Goal: Navigation & Orientation: Find specific page/section

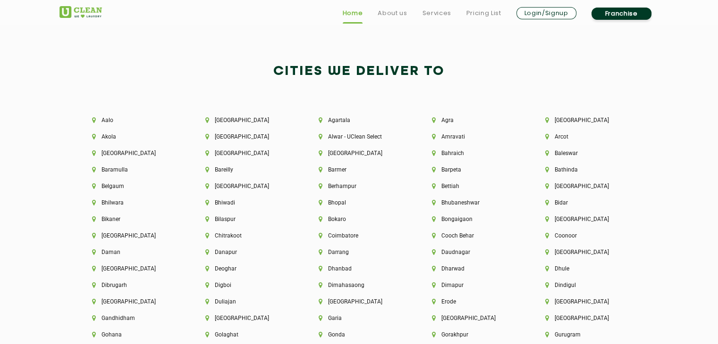
scroll to position [2004, 0]
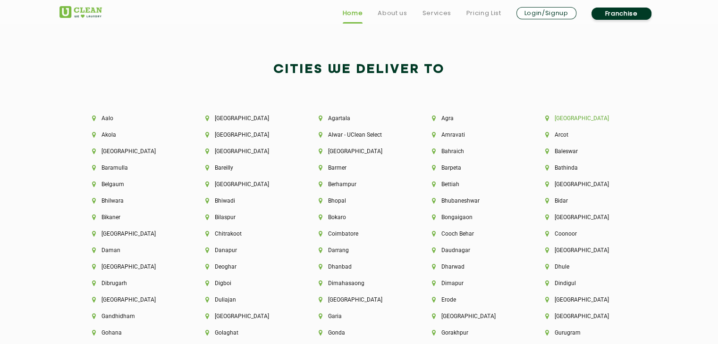
click at [623, 120] on li "[GEOGRAPHIC_DATA]" at bounding box center [585, 118] width 81 height 7
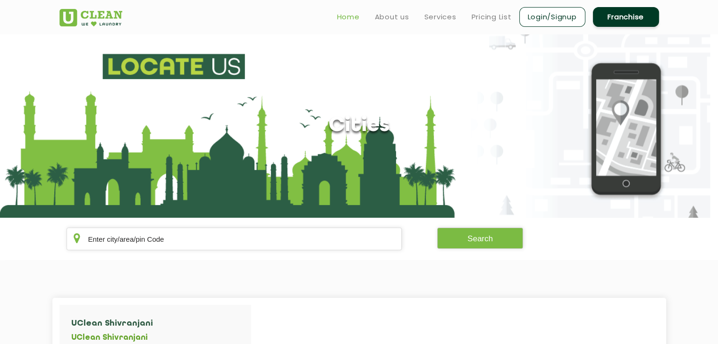
click at [348, 18] on link "Home" at bounding box center [348, 16] width 23 height 11
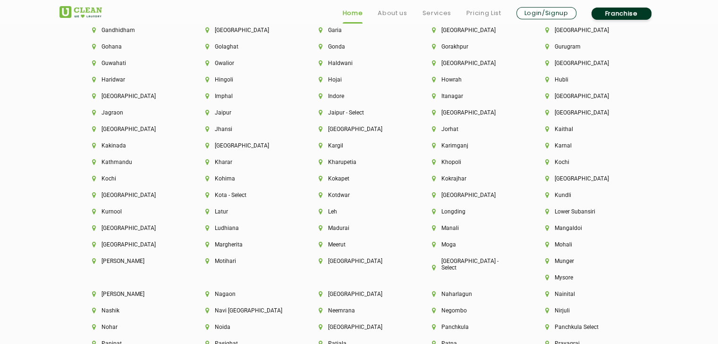
scroll to position [2297, 0]
